Goal: Task Accomplishment & Management: Use online tool/utility

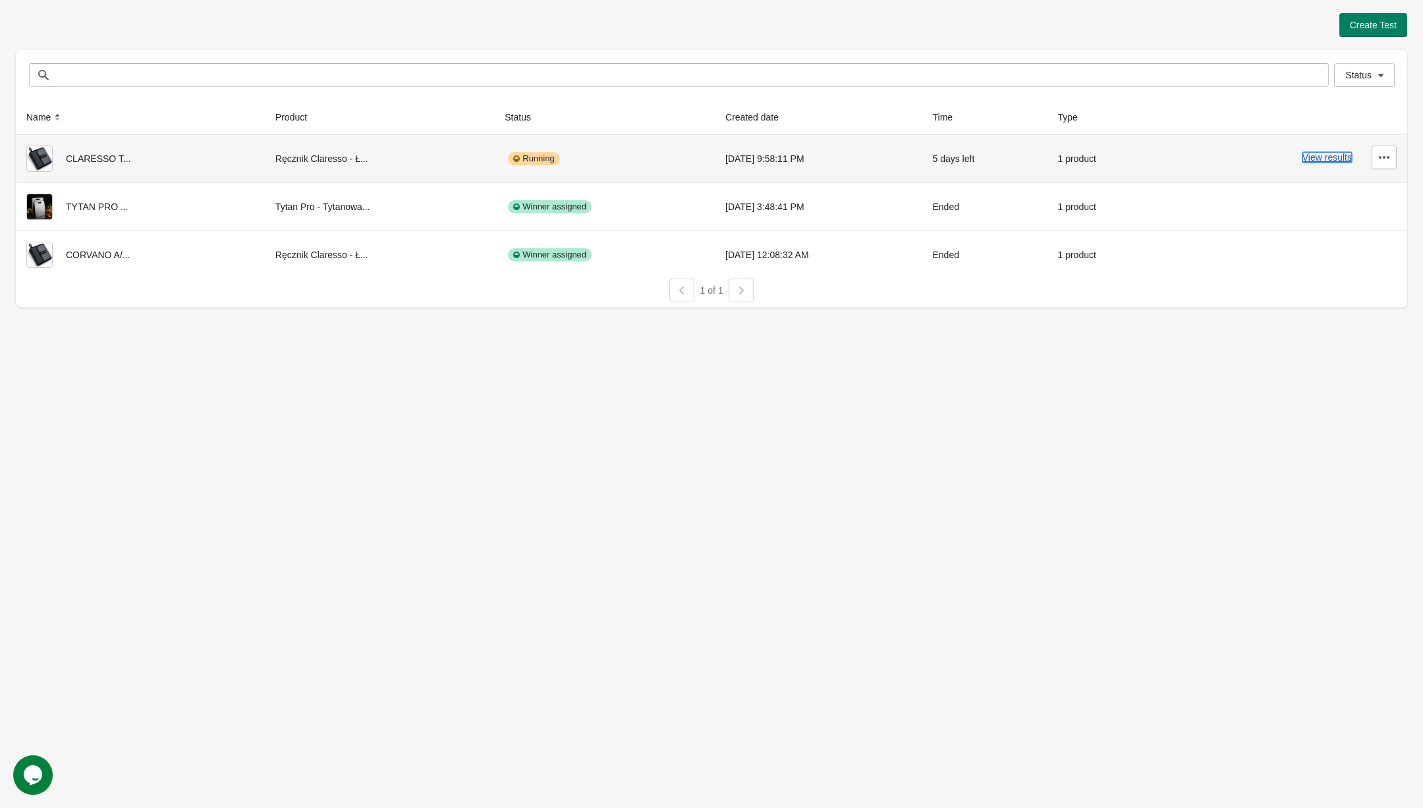
click at [1319, 152] on button "View results" at bounding box center [1326, 157] width 49 height 11
click at [1338, 161] on button "View results" at bounding box center [1326, 157] width 49 height 11
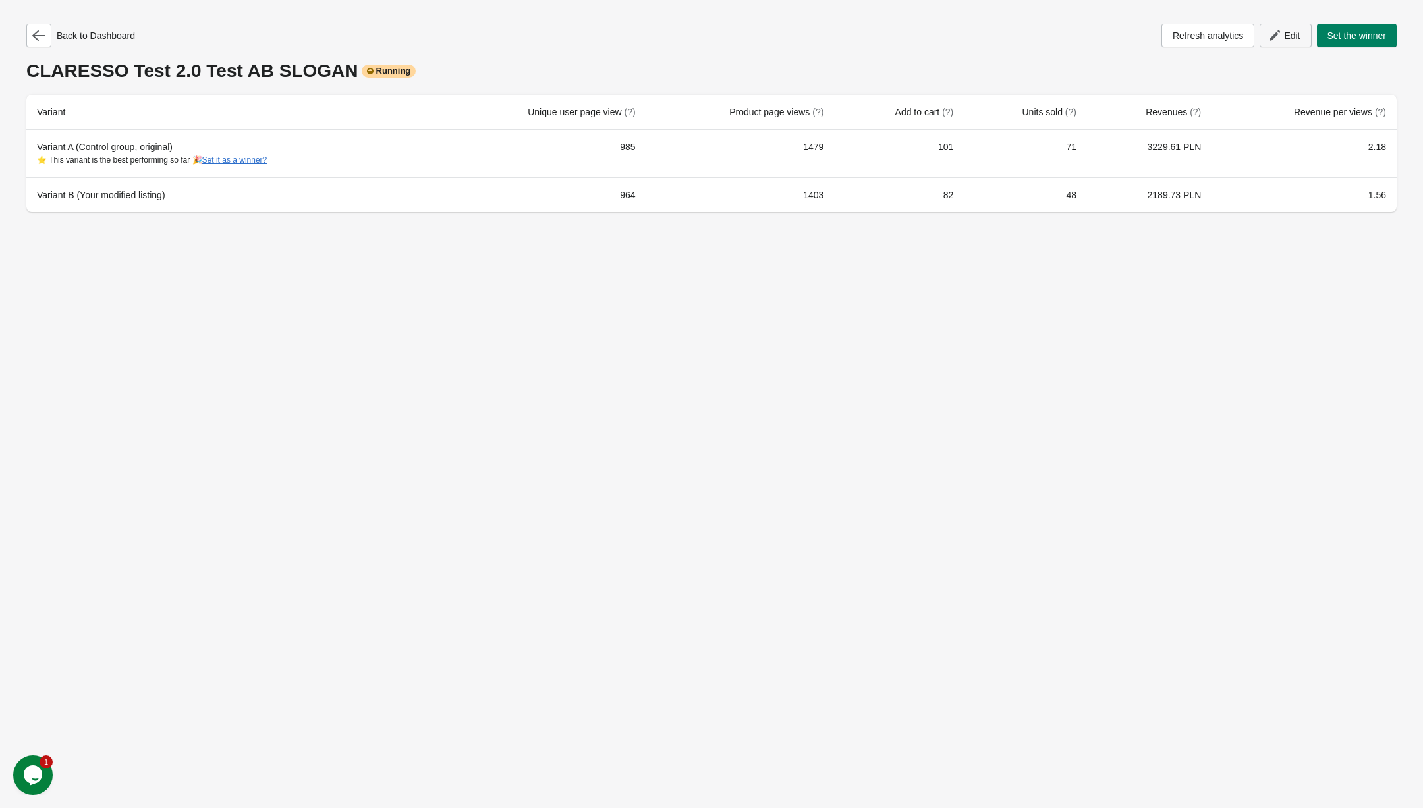
click at [1289, 33] on span "Edit" at bounding box center [1292, 35] width 16 height 11
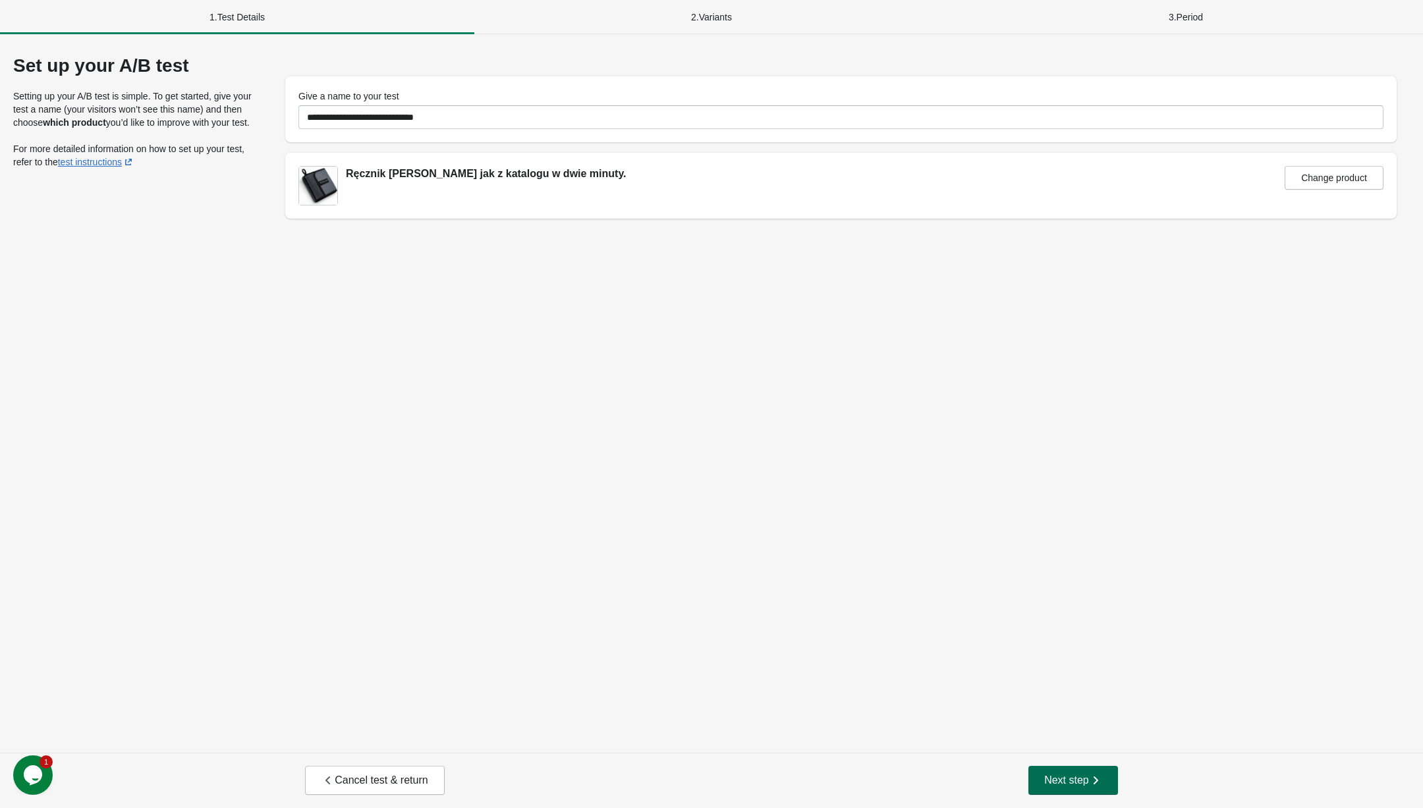
click at [1063, 771] on button "Next step" at bounding box center [1073, 780] width 90 height 29
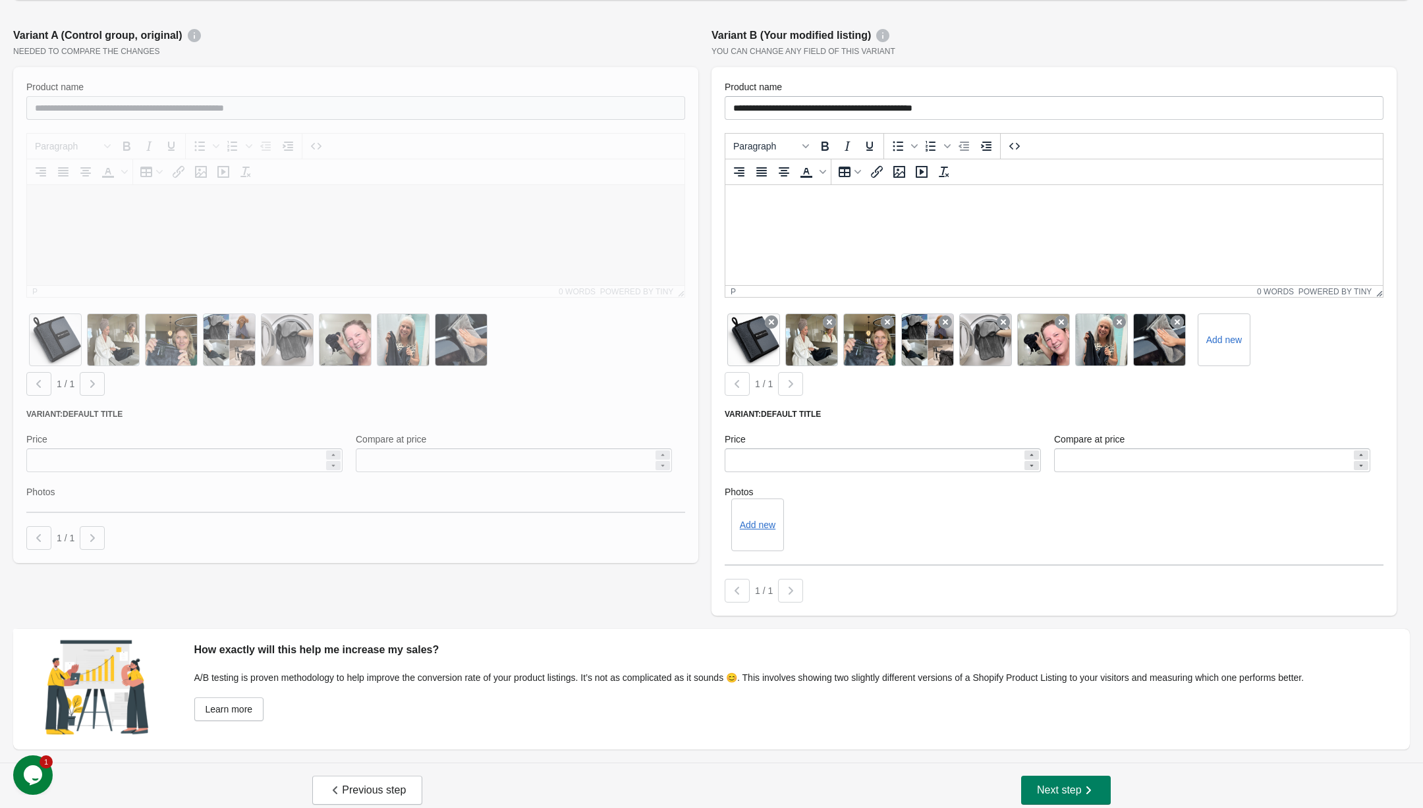
scroll to position [165, 0]
